Goal: Register for event/course

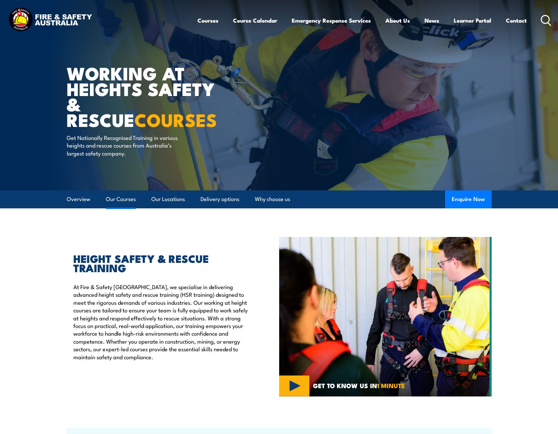
click at [114, 200] on link "Our Courses" at bounding box center [121, 199] width 30 height 18
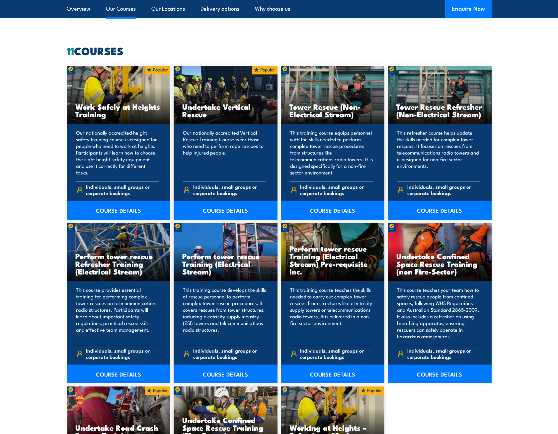
scroll to position [504, 0]
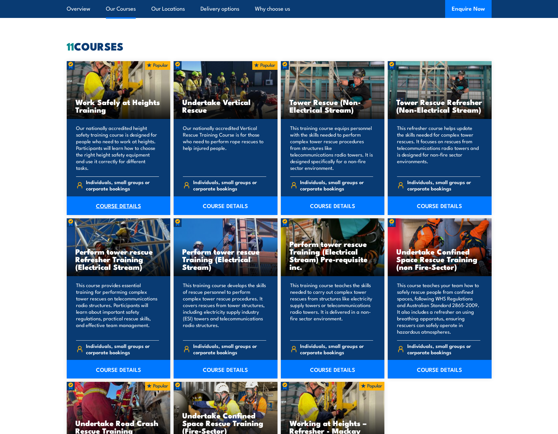
click at [118, 202] on link "COURSE DETAILS" at bounding box center [119, 205] width 104 height 19
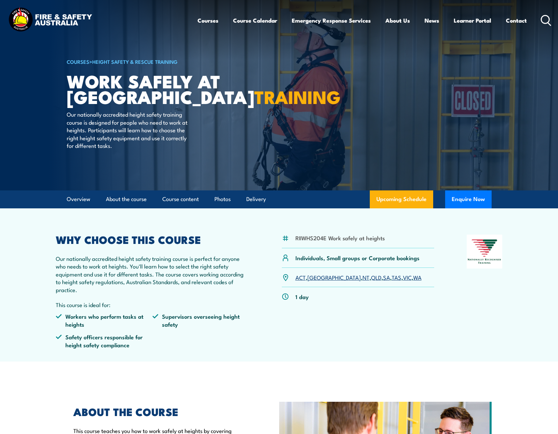
click at [371, 275] on link "QLD" at bounding box center [376, 277] width 10 height 8
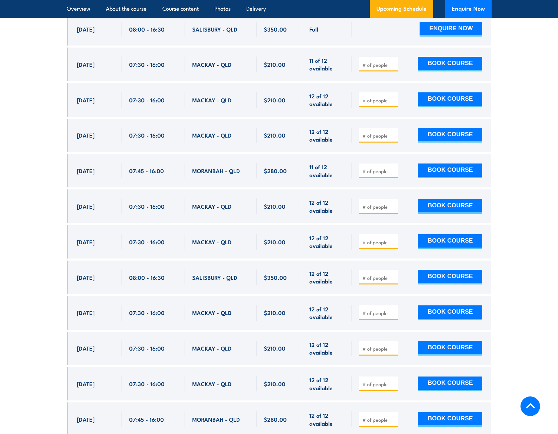
scroll to position [1156, 0]
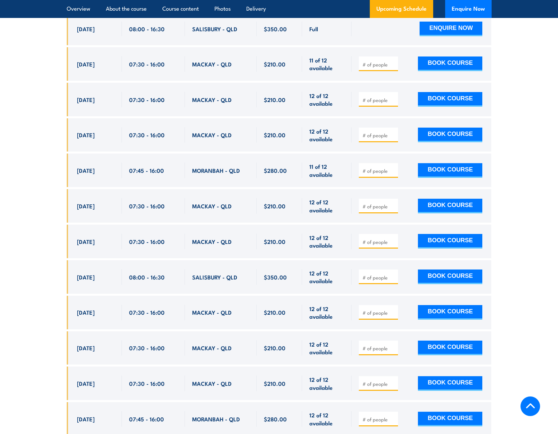
click at [373, 274] on input "number" at bounding box center [379, 277] width 33 height 7
type input "2"
click at [512, 250] on section "UPCOMING SCHEDULE FOR - "Work safely at heights Training" 14/08/2025 10/02/2026…" at bounding box center [279, 266] width 558 height 712
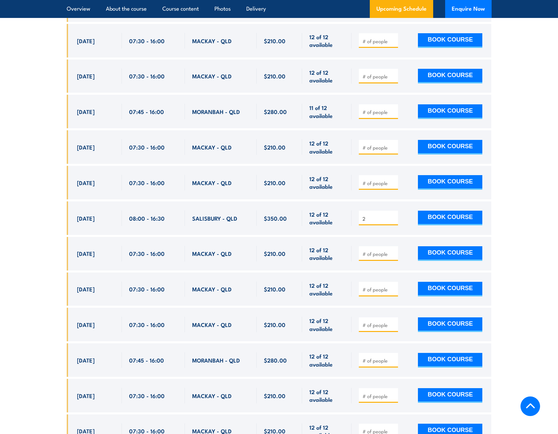
scroll to position [1223, 0]
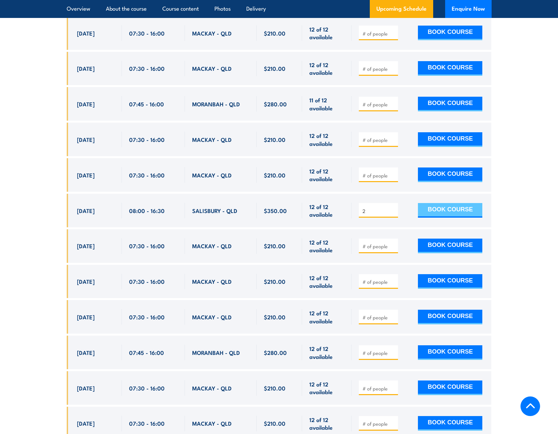
click at [447, 203] on button "BOOK COURSE" at bounding box center [450, 210] width 64 height 15
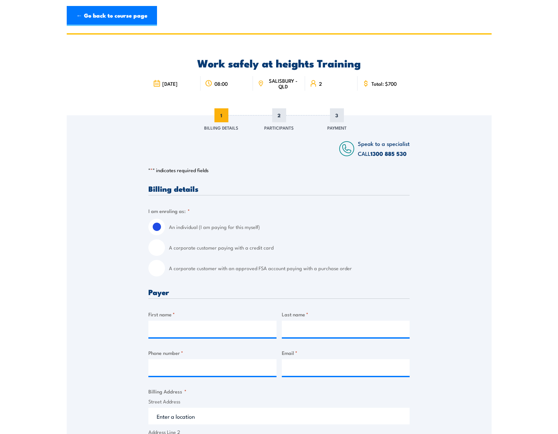
click at [158, 248] on input "A corporate customer paying with a credit card" at bounding box center [156, 247] width 17 height 17
radio input "true"
